Goal: Transaction & Acquisition: Purchase product/service

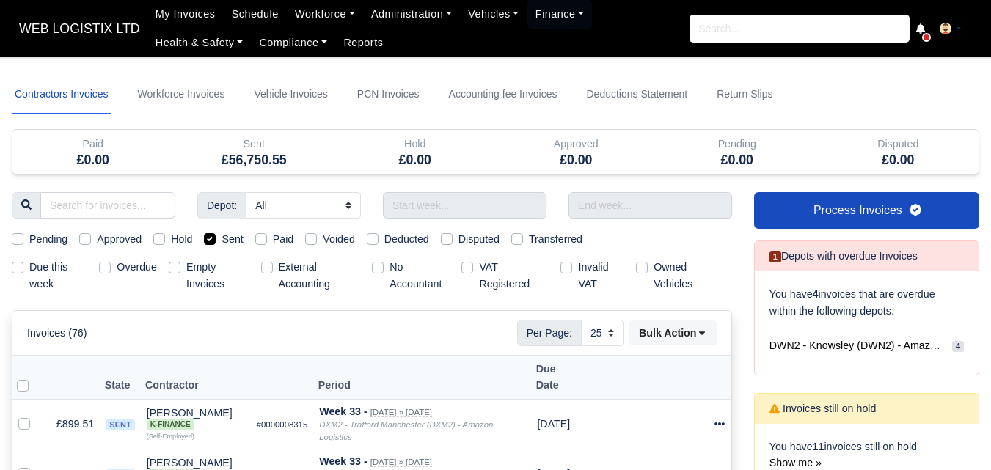
select select "25"
click at [288, 338] on div "Invoices (76) Per Page: 10 25 50 Bulk Action Mark selected as: Pending Approve …" at bounding box center [372, 333] width 690 height 26
click at [445, 206] on input "text" at bounding box center [465, 205] width 164 height 26
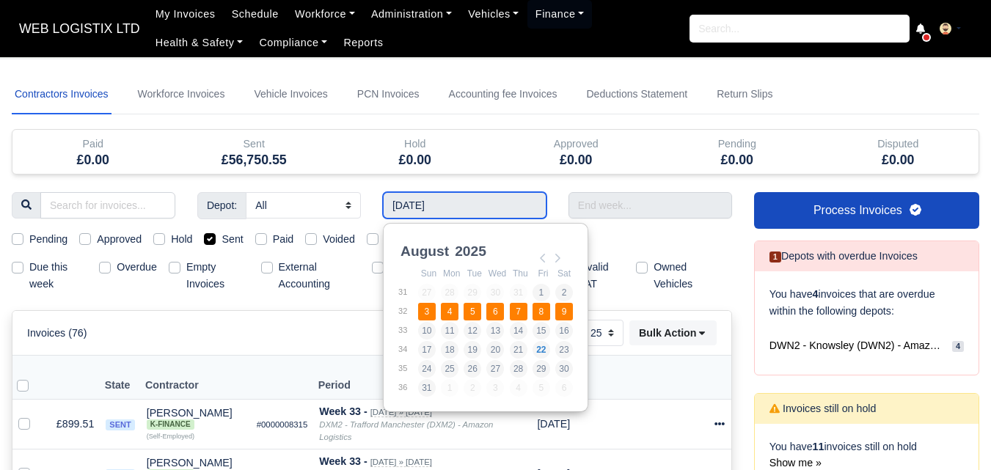
type input "[DATE] - [DATE]"
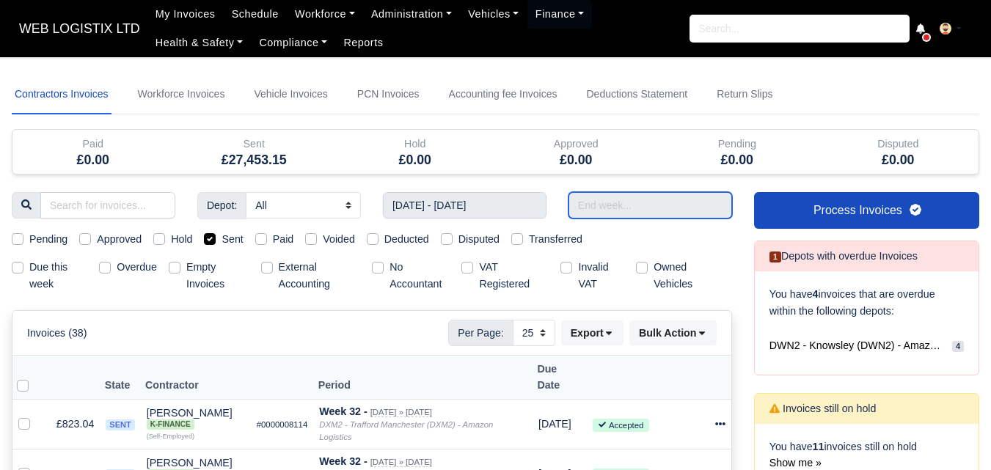
click at [605, 204] on input "text" at bounding box center [651, 205] width 164 height 26
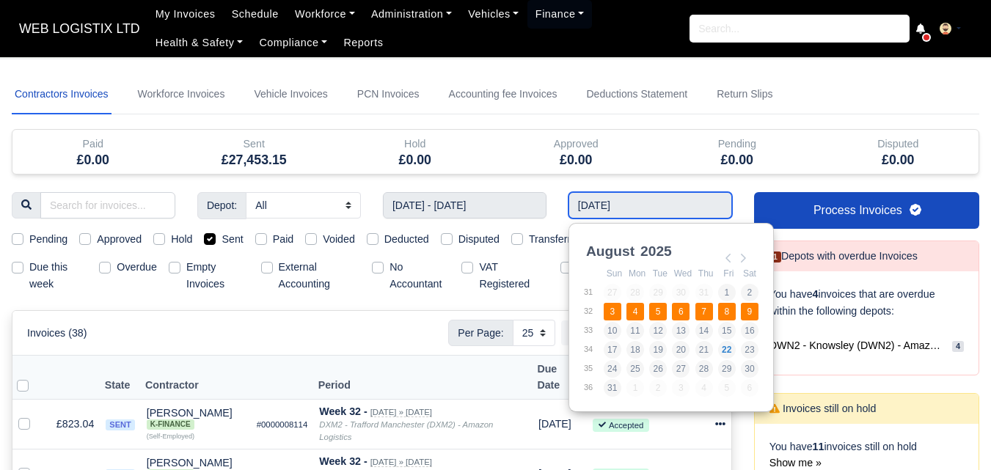
type input "[DATE] - [DATE]"
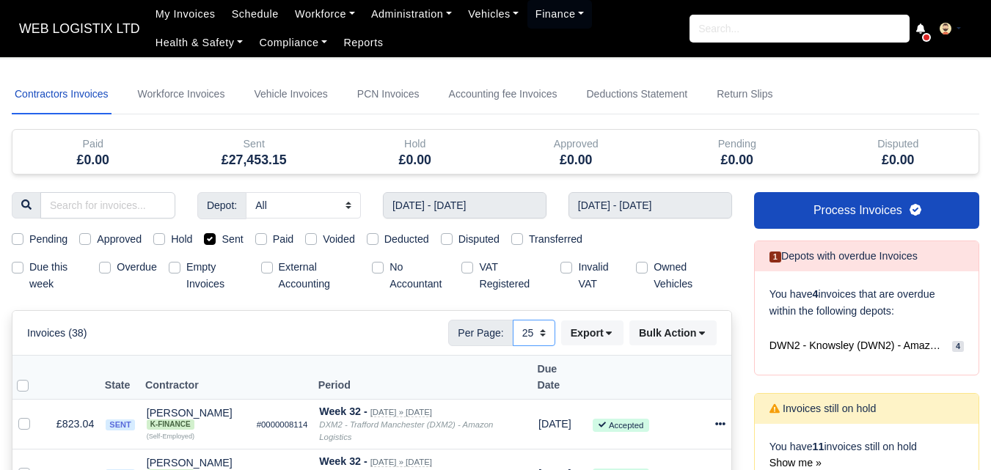
drag, startPoint x: 534, startPoint y: 338, endPoint x: 535, endPoint y: 345, distance: 7.4
click at [534, 338] on select "10 25 50" at bounding box center [534, 333] width 43 height 26
select select "50"
click at [513, 320] on select "10 25 50" at bounding box center [534, 333] width 43 height 26
click at [34, 377] on label at bounding box center [34, 377] width 0 height 0
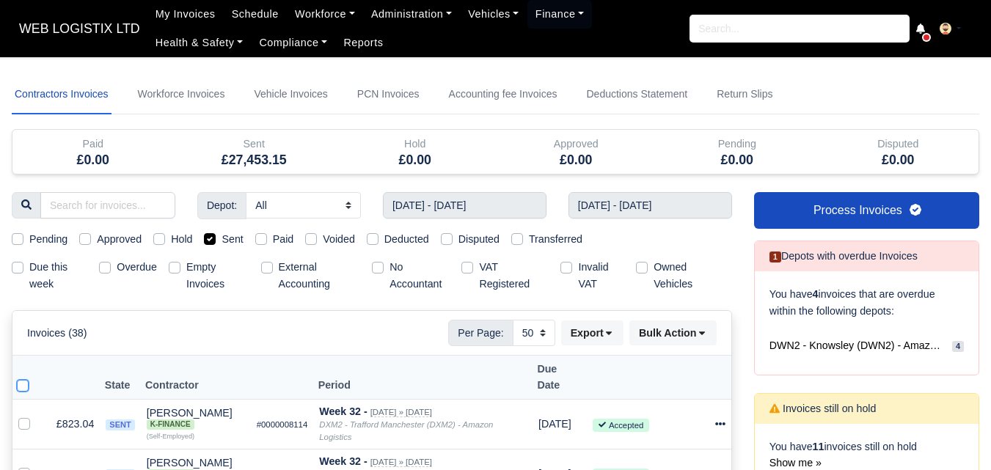
click at [23, 377] on input "checkbox" at bounding box center [23, 383] width 12 height 12
checkbox input "true"
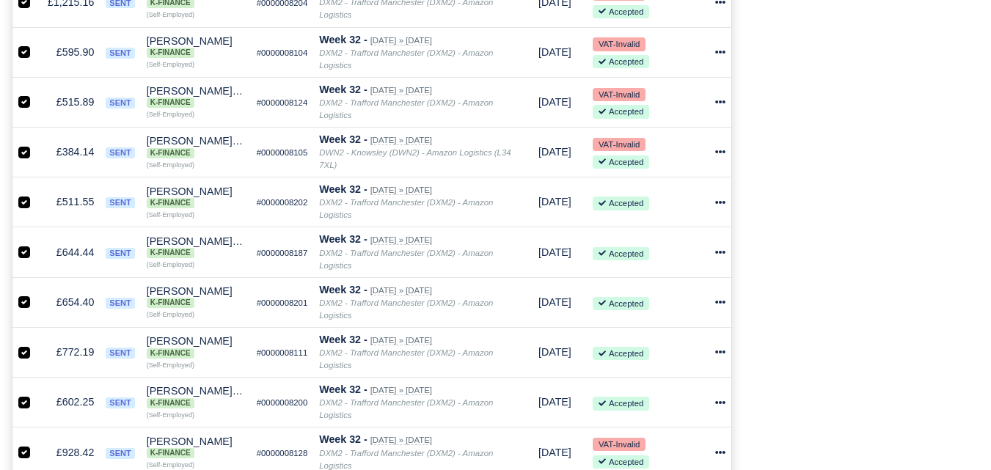
scroll to position [561, 0]
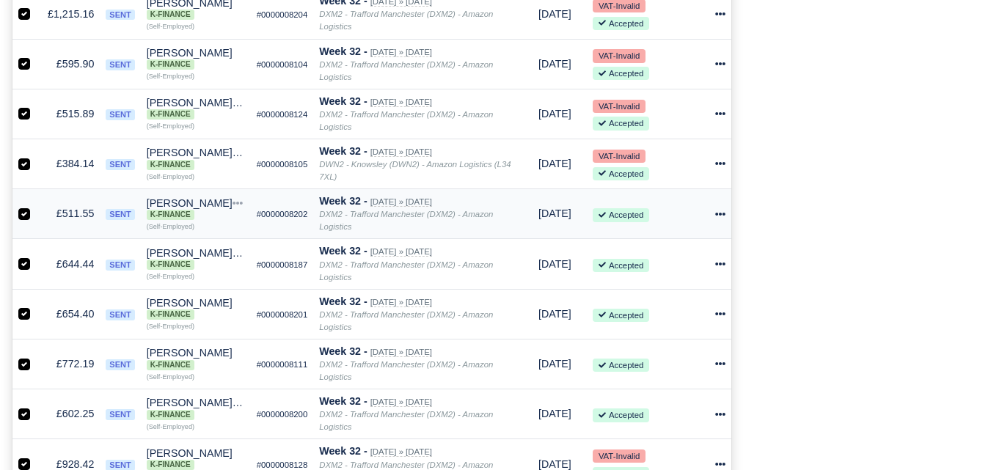
click at [36, 205] on label at bounding box center [36, 205] width 0 height 0
click at [21, 205] on input "checkbox" at bounding box center [24, 211] width 12 height 12
checkbox input "false"
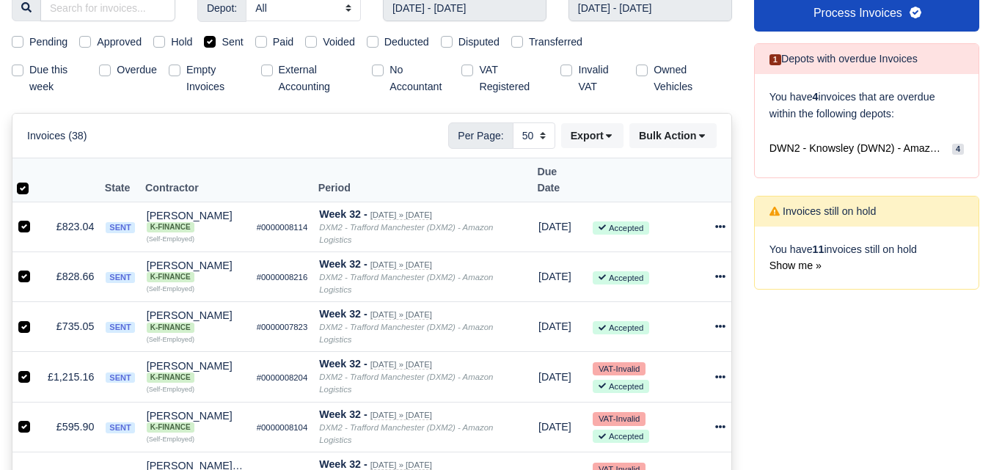
scroll to position [141, 0]
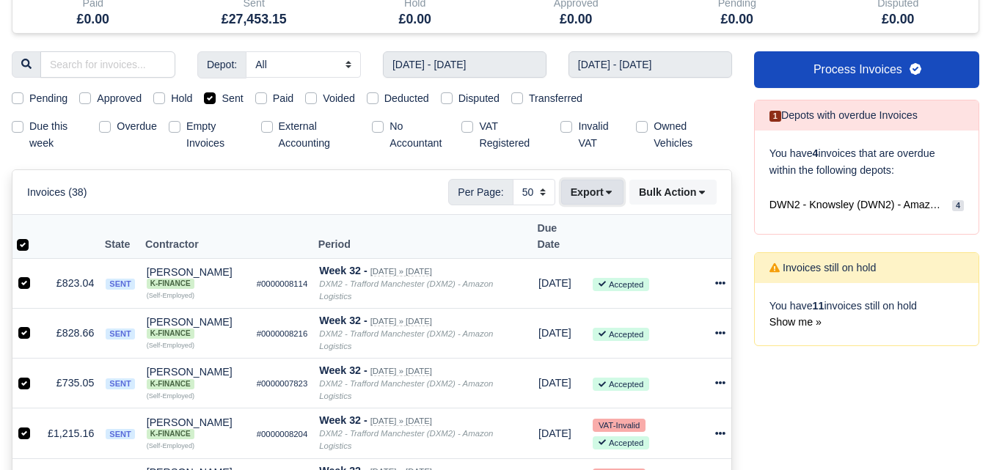
click at [606, 193] on icon at bounding box center [609, 192] width 10 height 10
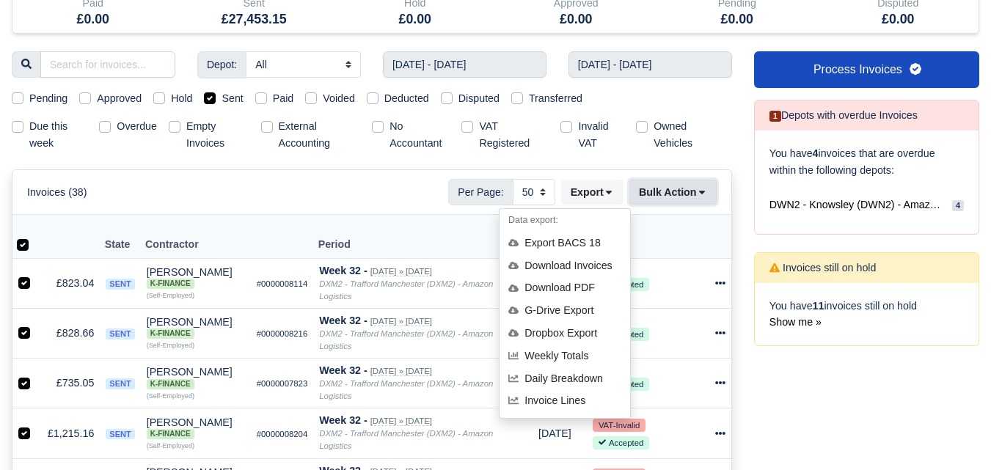
click at [671, 200] on button "Bulk Action" at bounding box center [673, 192] width 87 height 25
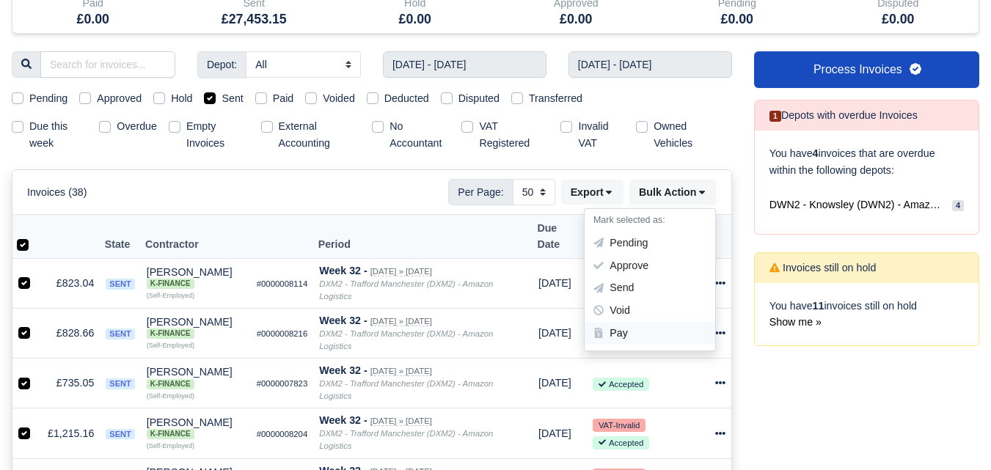
click at [626, 332] on div "Pay" at bounding box center [650, 333] width 131 height 23
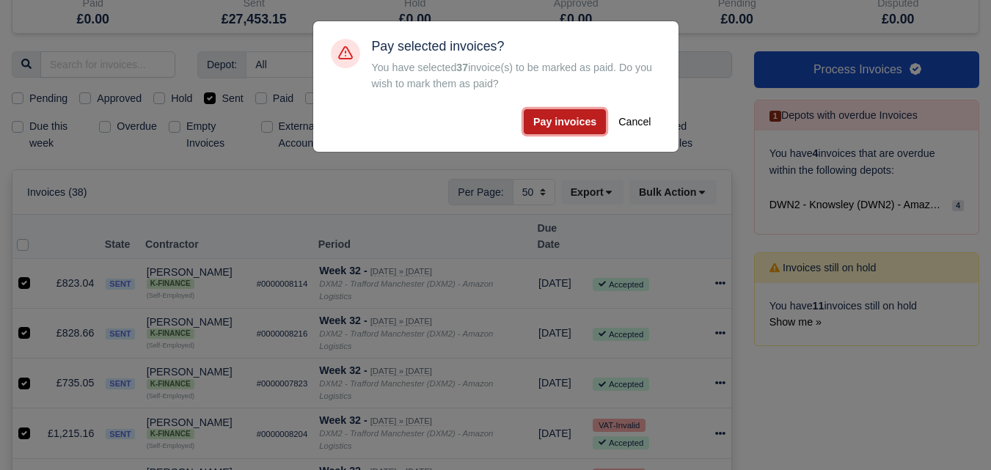
click at [569, 128] on button "Pay invoices" at bounding box center [565, 121] width 82 height 25
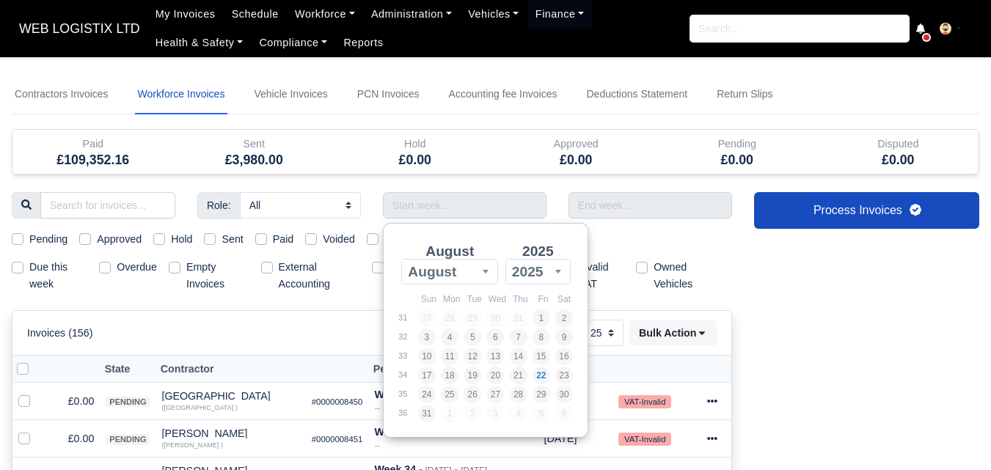
select select "25"
click at [549, 169] on div "Approved £0.00" at bounding box center [576, 152] width 161 height 44
click at [436, 201] on input "Use the arrow keys to pick a date" at bounding box center [465, 205] width 164 height 26
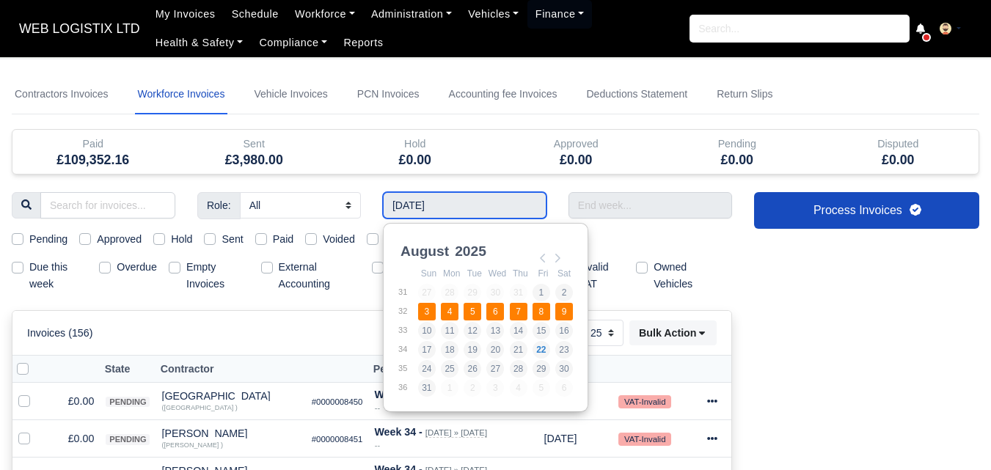
type input "[DATE] - [DATE]"
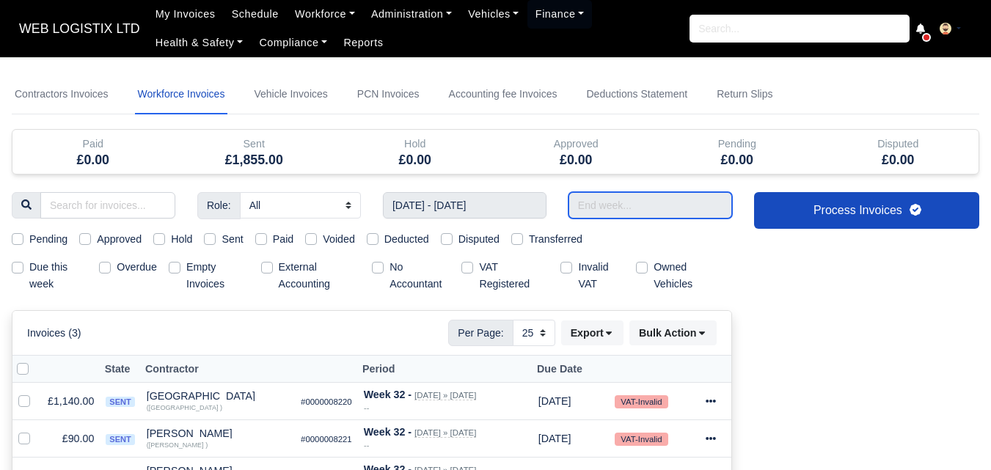
click at [598, 213] on input "text" at bounding box center [651, 205] width 164 height 26
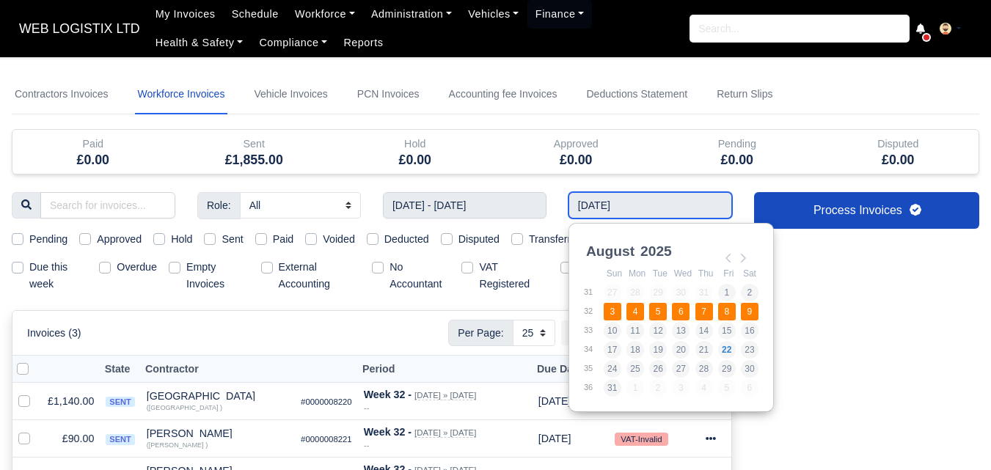
type input "[DATE] - [DATE]"
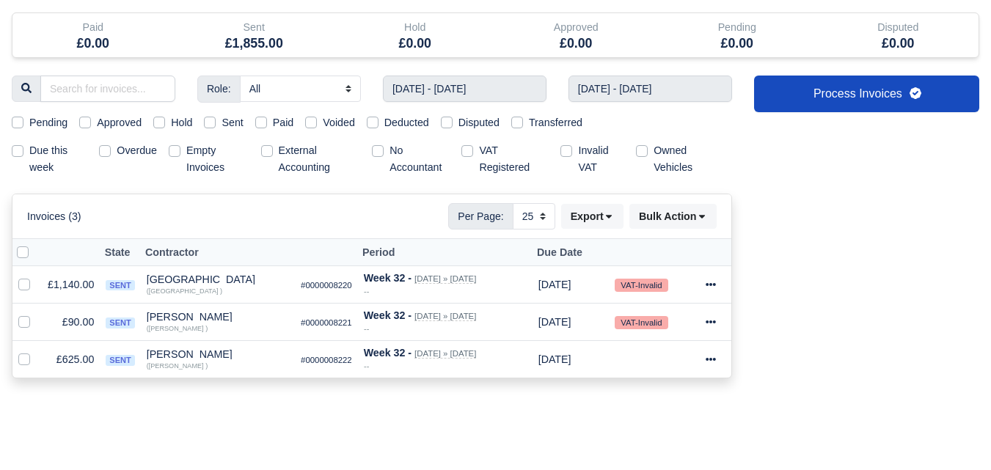
scroll to position [177, 0]
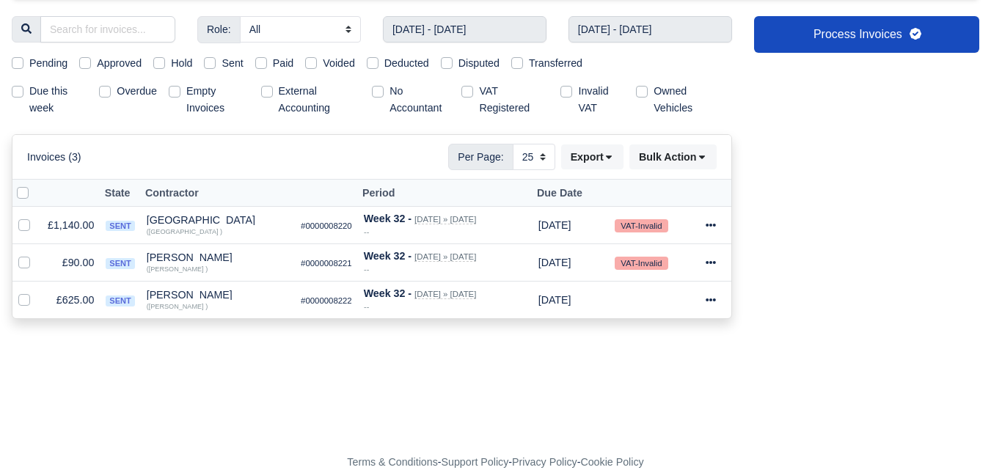
click at [34, 185] on label at bounding box center [34, 185] width 0 height 0
click at [24, 191] on input "checkbox" at bounding box center [23, 191] width 12 height 12
checkbox input "true"
click at [690, 154] on button "Bulk Action" at bounding box center [673, 157] width 87 height 25
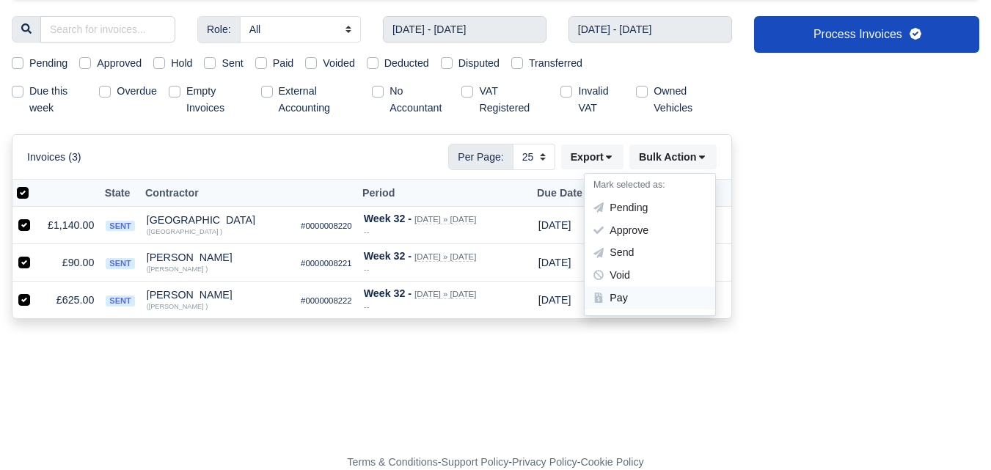
click at [624, 298] on div "Pay" at bounding box center [650, 298] width 131 height 23
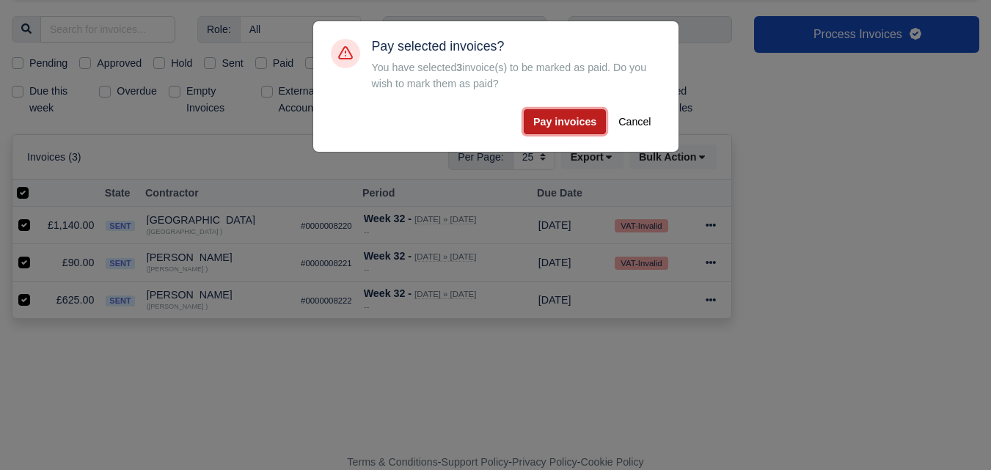
click at [542, 123] on button "Pay invoices" at bounding box center [565, 121] width 82 height 25
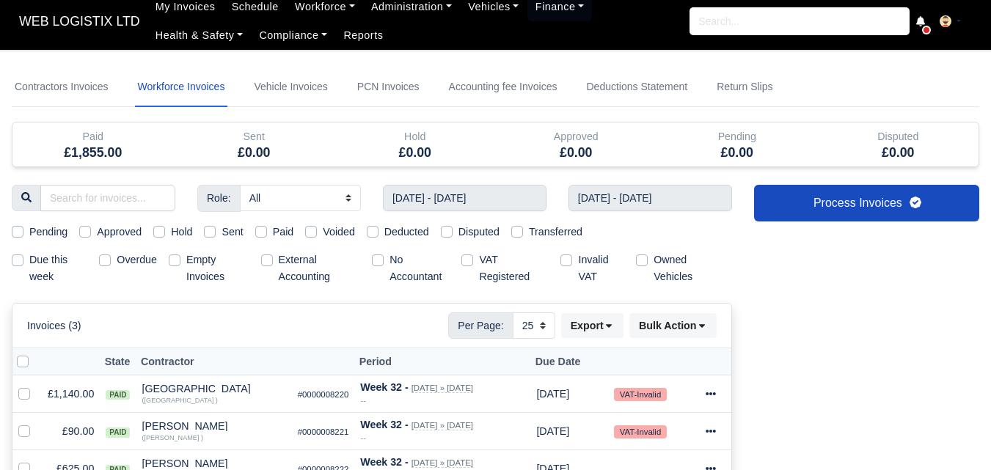
scroll to position [0, 0]
